Goal: Information Seeking & Learning: Find specific fact

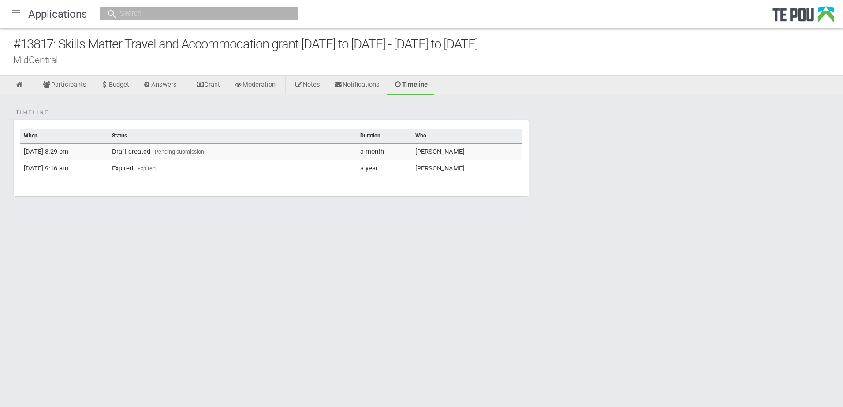
click at [185, 15] on input "text" at bounding box center [194, 13] width 155 height 9
type input "14332"
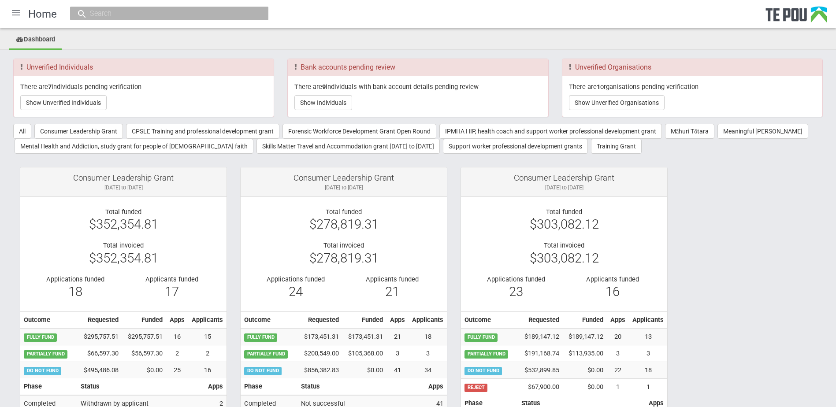
click at [169, 18] on input "text" at bounding box center [164, 13] width 155 height 9
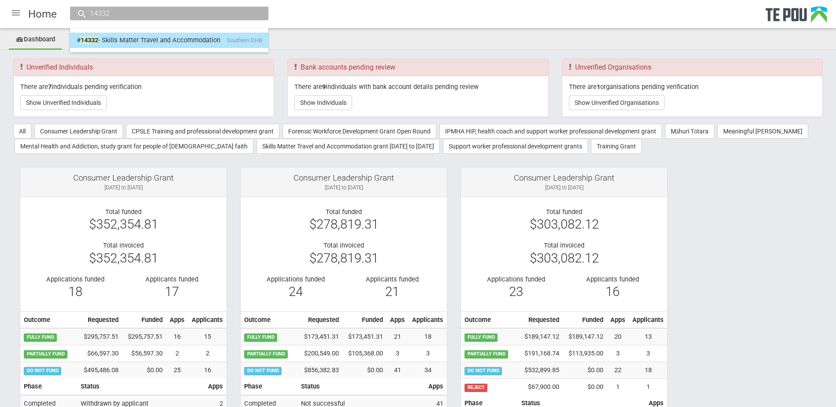
type input "14332"
click at [148, 37] on link "# 14332 - Skills Matter Travel and Accommodation Southern DHB" at bounding box center [169, 40] width 185 height 14
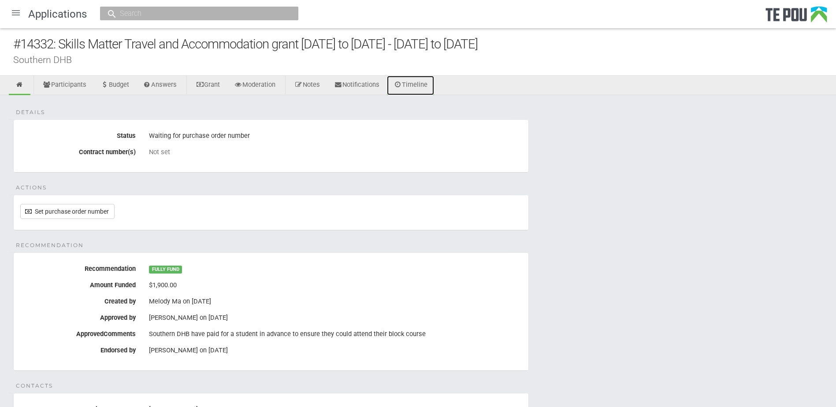
click at [402, 84] on icon at bounding box center [398, 85] width 8 height 7
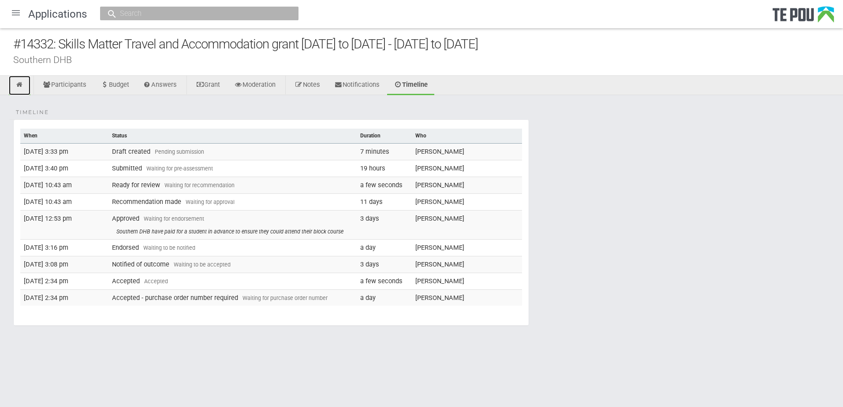
click at [17, 82] on icon at bounding box center [19, 85] width 8 height 7
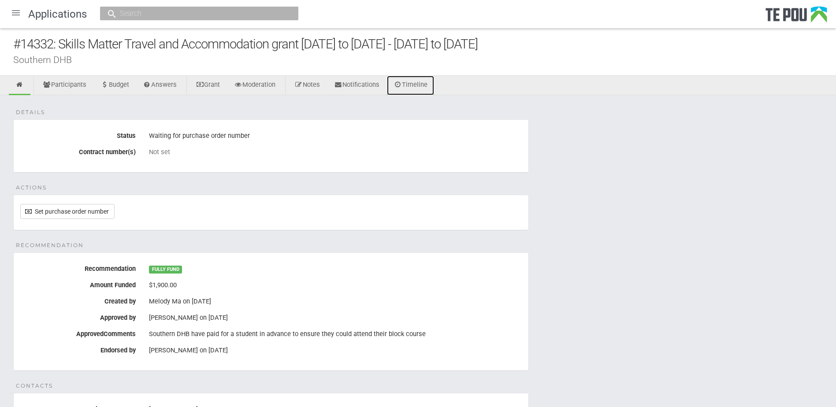
click at [422, 92] on link "Timeline" at bounding box center [410, 85] width 47 height 19
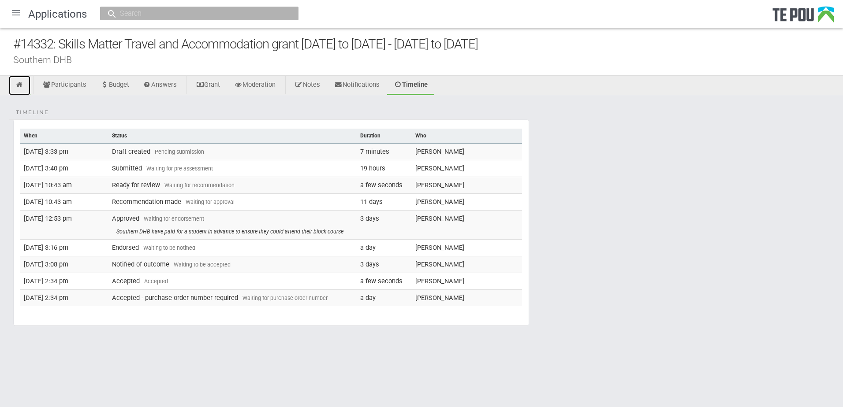
click at [23, 89] on link at bounding box center [20, 85] width 22 height 19
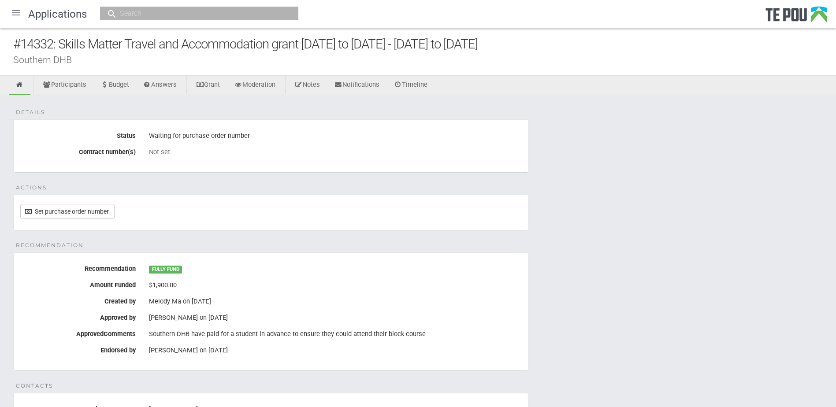
click at [134, 17] on input "text" at bounding box center [194, 13] width 155 height 9
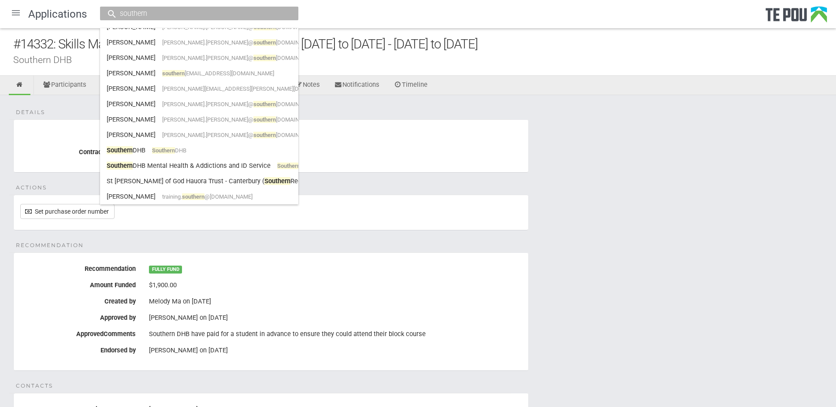
scroll to position [357, 0]
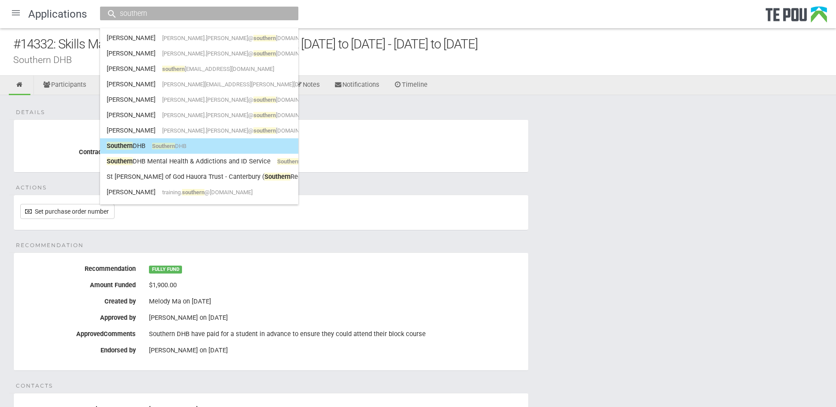
type input "southern"
click at [157, 142] on link "Southern DHB Southern DHB" at bounding box center [199, 146] width 185 height 14
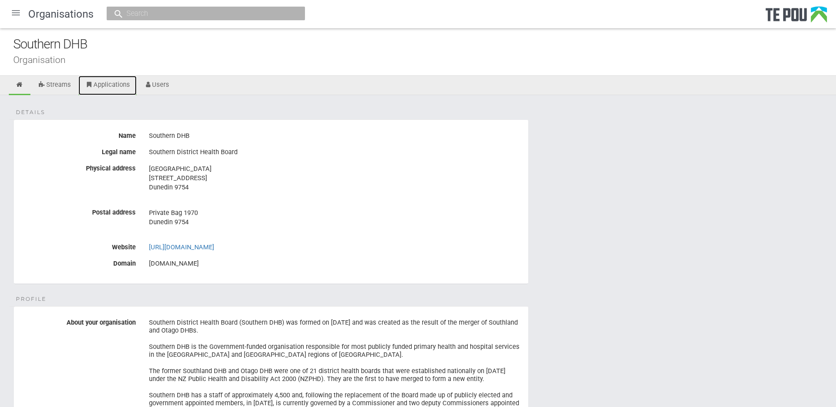
click at [105, 86] on link "Applications" at bounding box center [107, 85] width 58 height 19
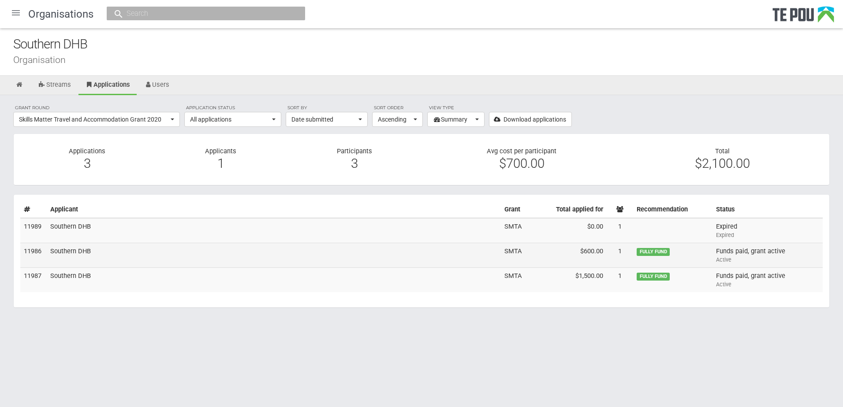
click at [195, 259] on td "Southern DHB" at bounding box center [274, 255] width 454 height 25
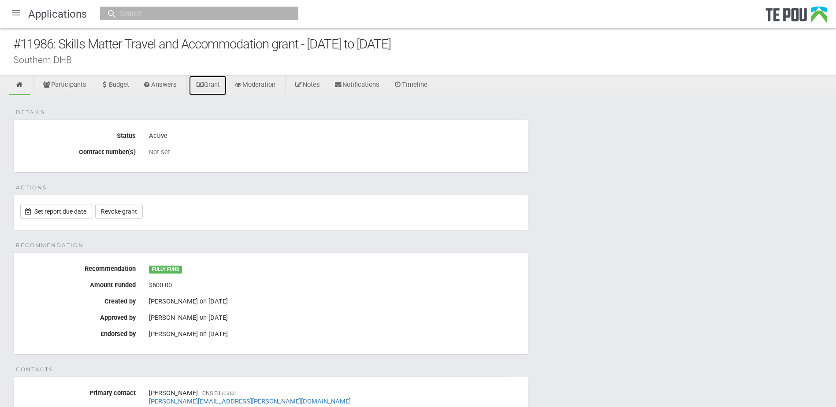
click at [218, 85] on link "Grant" at bounding box center [207, 85] width 37 height 19
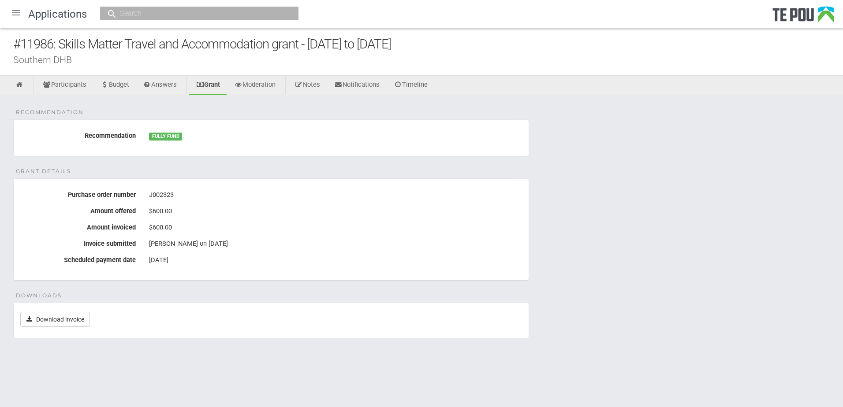
click at [162, 196] on div "J002323" at bounding box center [335, 195] width 373 height 15
copy div "J002323"
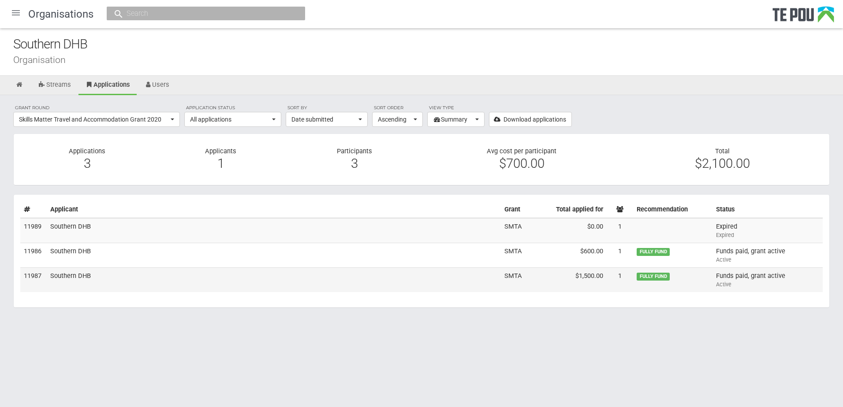
click at [133, 275] on td "Southern DHB" at bounding box center [274, 280] width 454 height 24
click at [161, 83] on link "Users" at bounding box center [157, 85] width 39 height 19
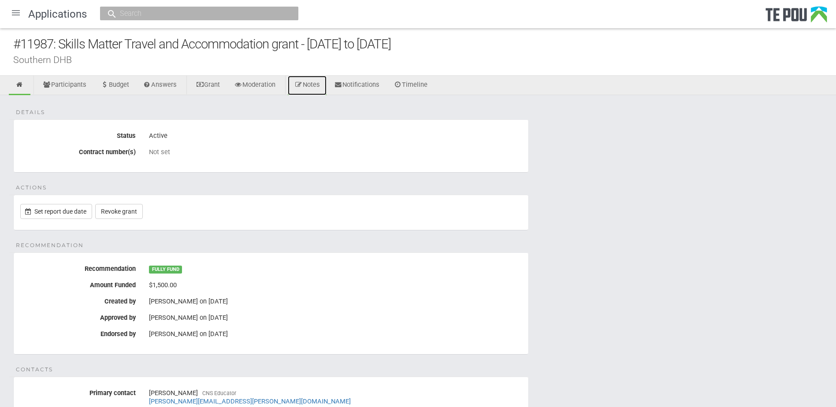
click at [315, 88] on link "Notes" at bounding box center [307, 85] width 39 height 19
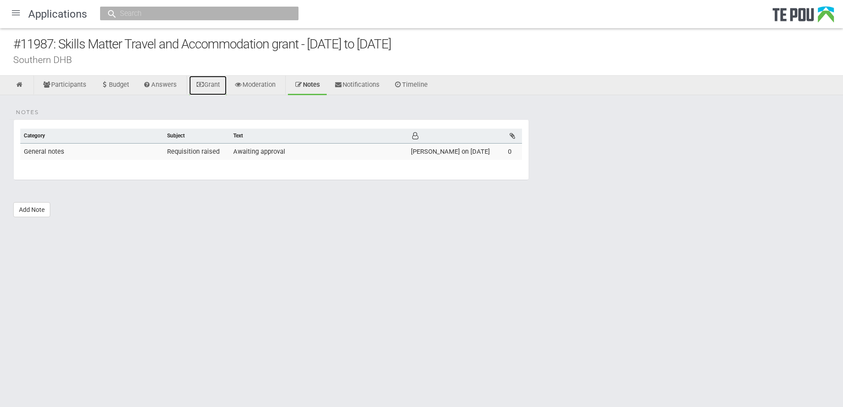
click at [225, 83] on link "Grant" at bounding box center [207, 85] width 37 height 19
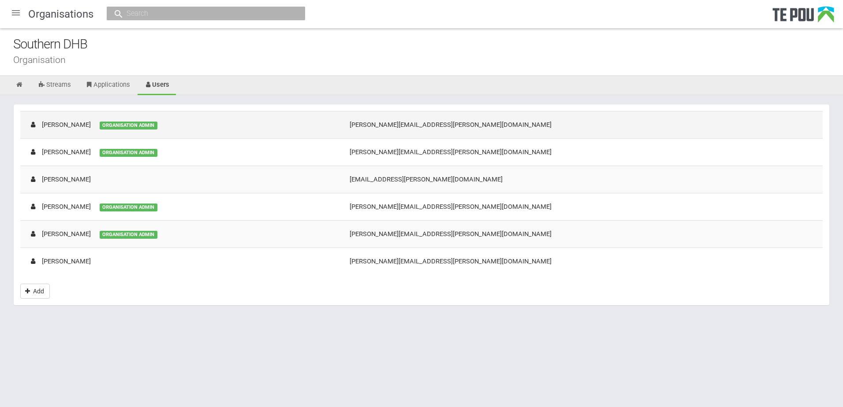
click at [233, 119] on td "[PERSON_NAME] ORGANISATION ADMIN" at bounding box center [180, 124] width 320 height 27
click at [106, 87] on link "Applications" at bounding box center [107, 85] width 58 height 19
